Goal: Task Accomplishment & Management: Manage account settings

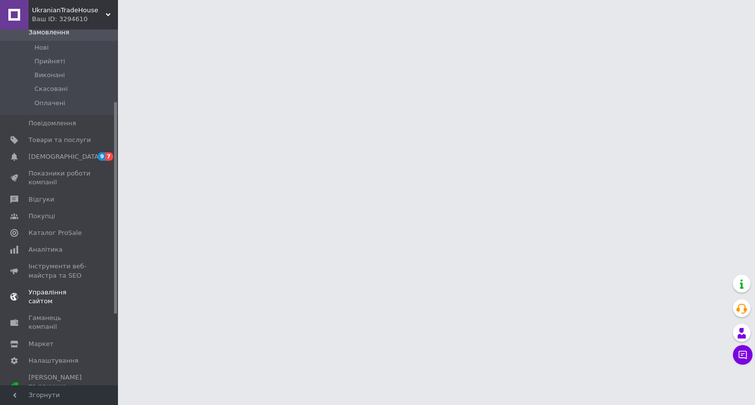
scroll to position [107, 0]
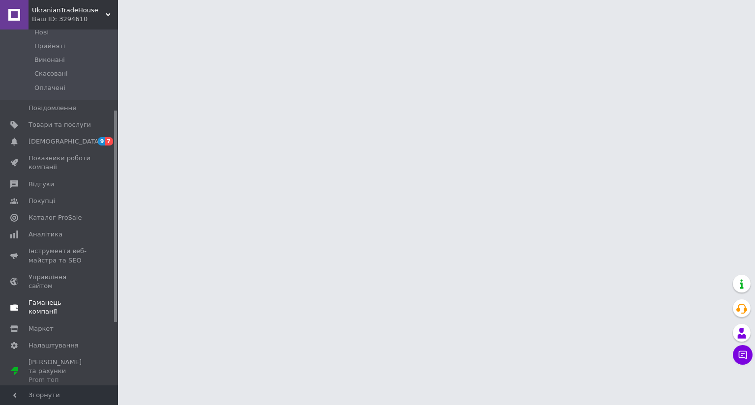
drag, startPoint x: 116, startPoint y: 177, endPoint x: 45, endPoint y: 266, distance: 114.3
click at [102, 298] on div "Головна Замовлення та повідомлення Замовлення 0 [GEOGRAPHIC_DATA] Виконані Скас…" at bounding box center [59, 207] width 118 height 356
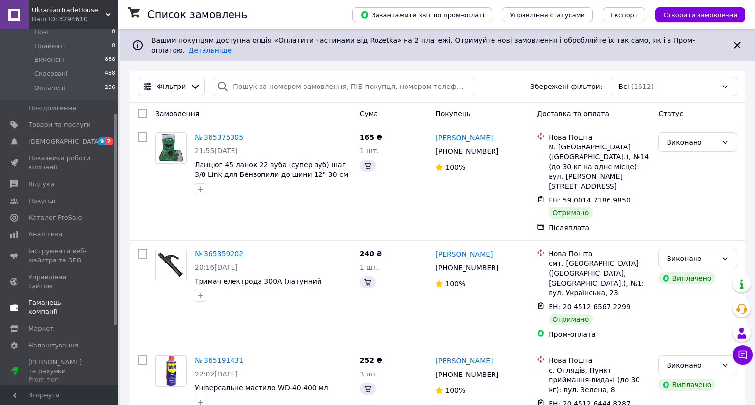
scroll to position [117, 0]
drag, startPoint x: 114, startPoint y: 284, endPoint x: 64, endPoint y: 300, distance: 53.0
click at [108, 322] on div "Головна Замовлення та повідомлення Замовлення 0 Нові 0 Прийняті 0 Виконані 888 …" at bounding box center [59, 207] width 118 height 356
click at [41, 337] on link "Налаштування" at bounding box center [60, 345] width 121 height 17
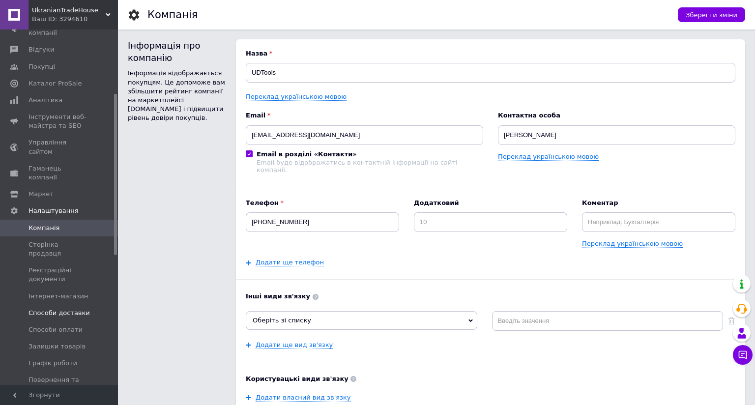
click at [69, 309] on span "Способи доставки" at bounding box center [58, 313] width 61 height 9
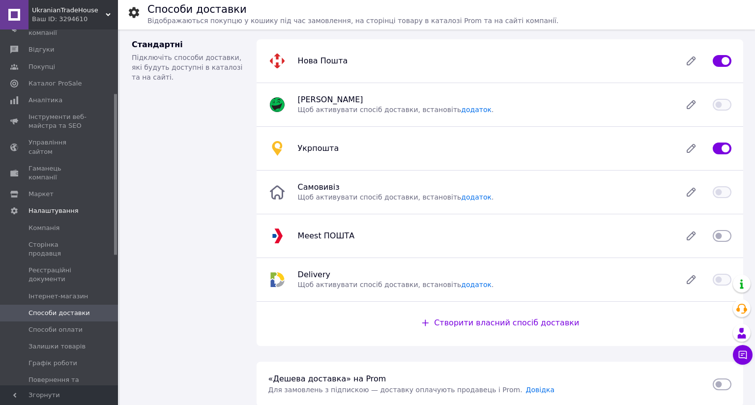
click at [384, 57] on div "Нова Пошта" at bounding box center [483, 61] width 383 height 10
click at [683, 66] on icon at bounding box center [691, 61] width 20 height 20
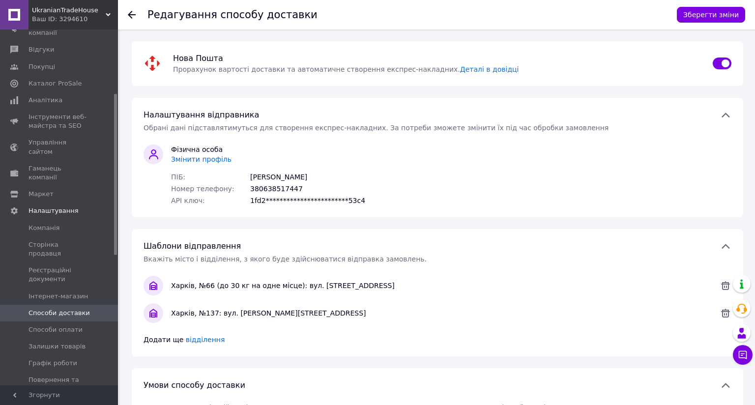
click at [206, 160] on span "Змінити профіль" at bounding box center [201, 159] width 60 height 8
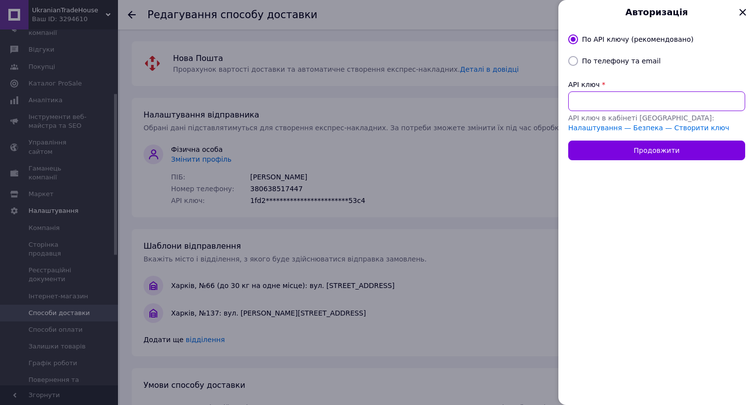
click at [595, 100] on input "API ключ" at bounding box center [656, 101] width 177 height 20
paste input "4be9e3bfd22764d433dda67a03f26e60"
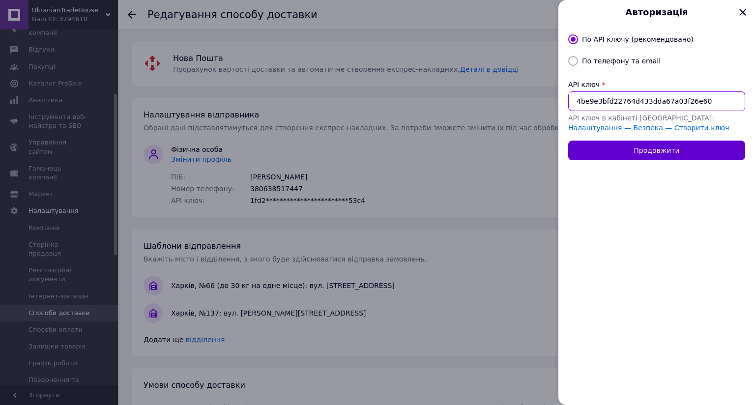
type input "4be9e3bfd22764d433dda67a03f26e60"
click at [637, 144] on button "Продовжити" at bounding box center [656, 151] width 177 height 20
